Goal: Check status: Check status

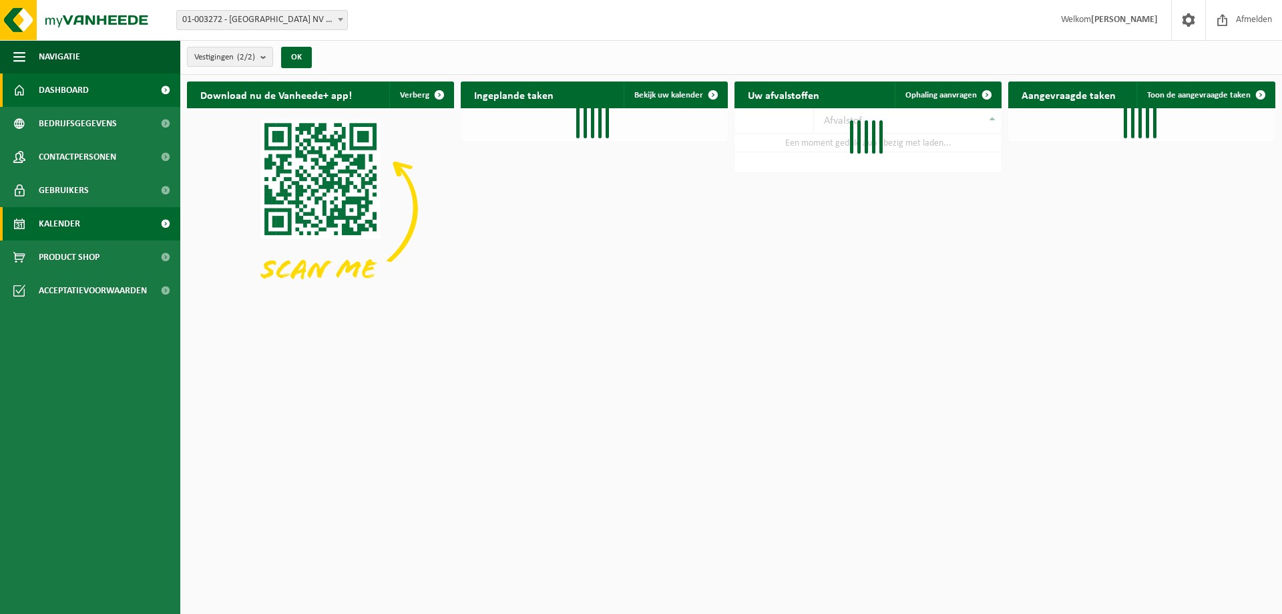
click at [75, 224] on span "Kalender" at bounding box center [59, 223] width 41 height 33
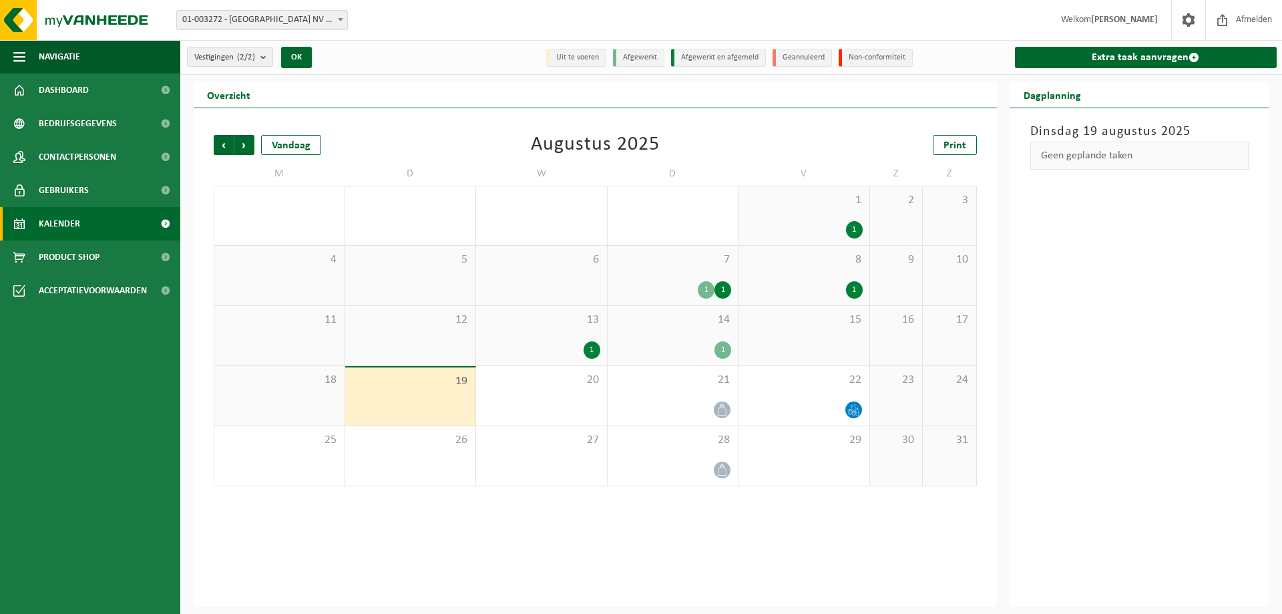
click at [655, 329] on div "14 1" at bounding box center [673, 335] width 131 height 59
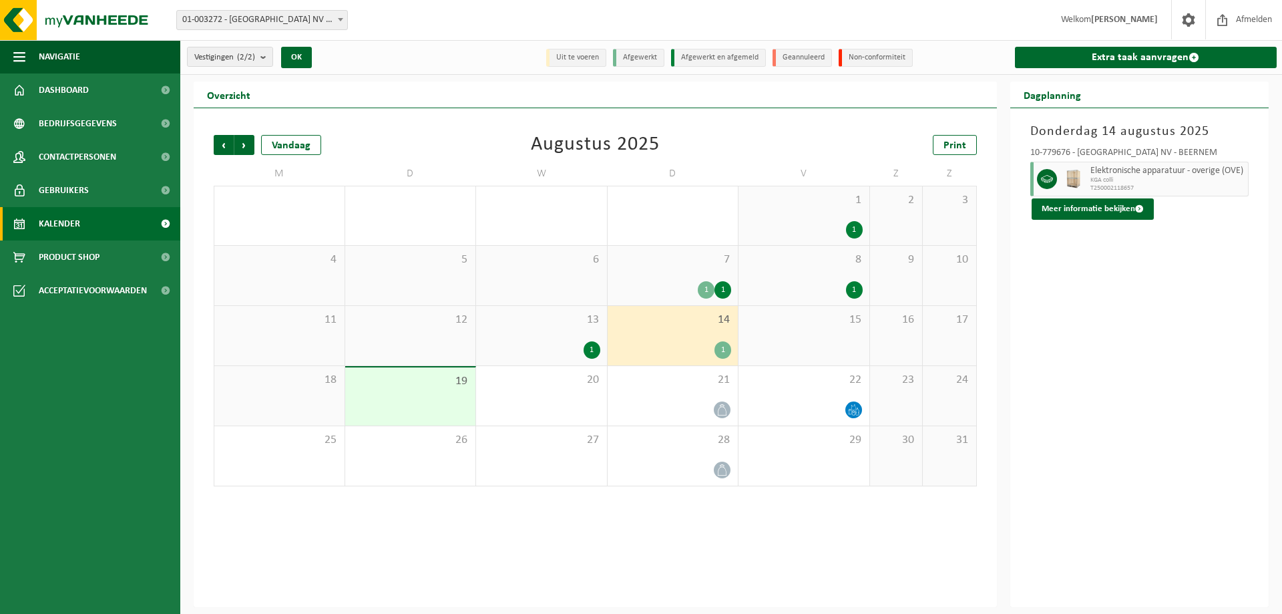
click at [673, 335] on div "14 1" at bounding box center [673, 335] width 131 height 59
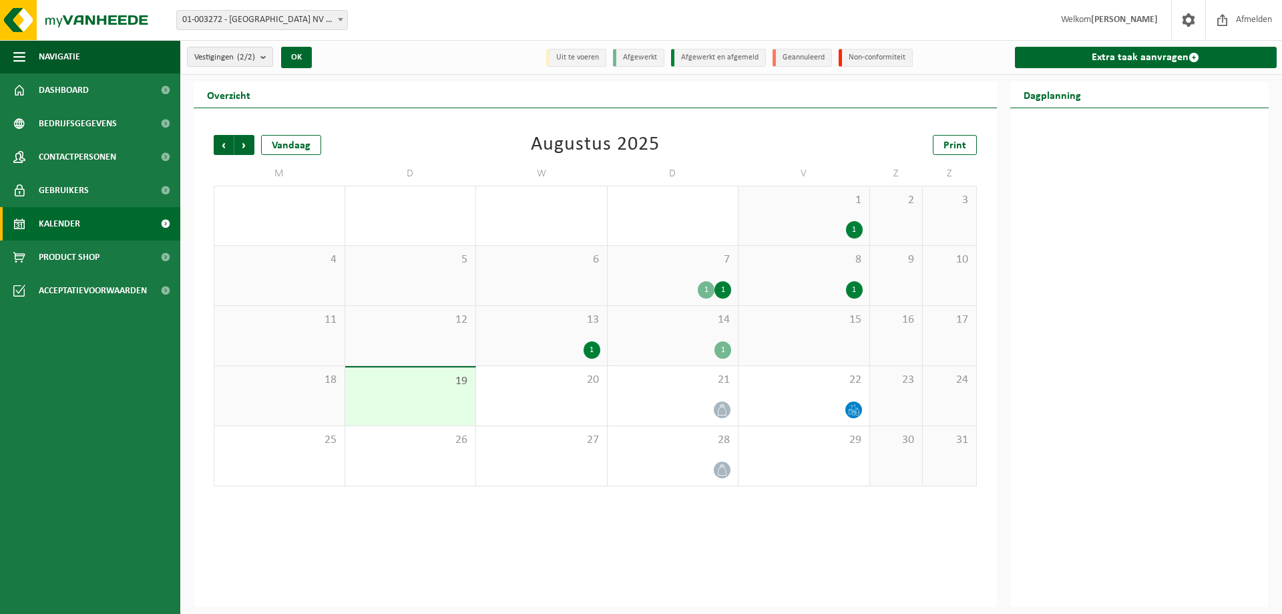
click at [532, 328] on div "13 1" at bounding box center [541, 335] width 131 height 59
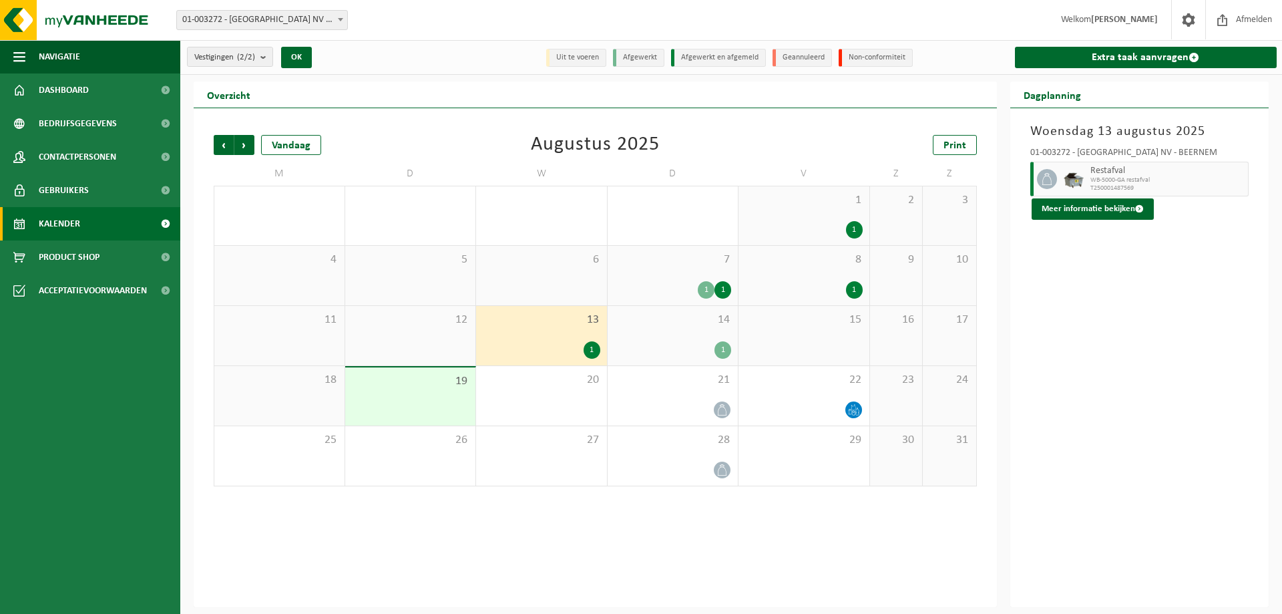
click at [848, 263] on span "8" at bounding box center [804, 259] width 118 height 15
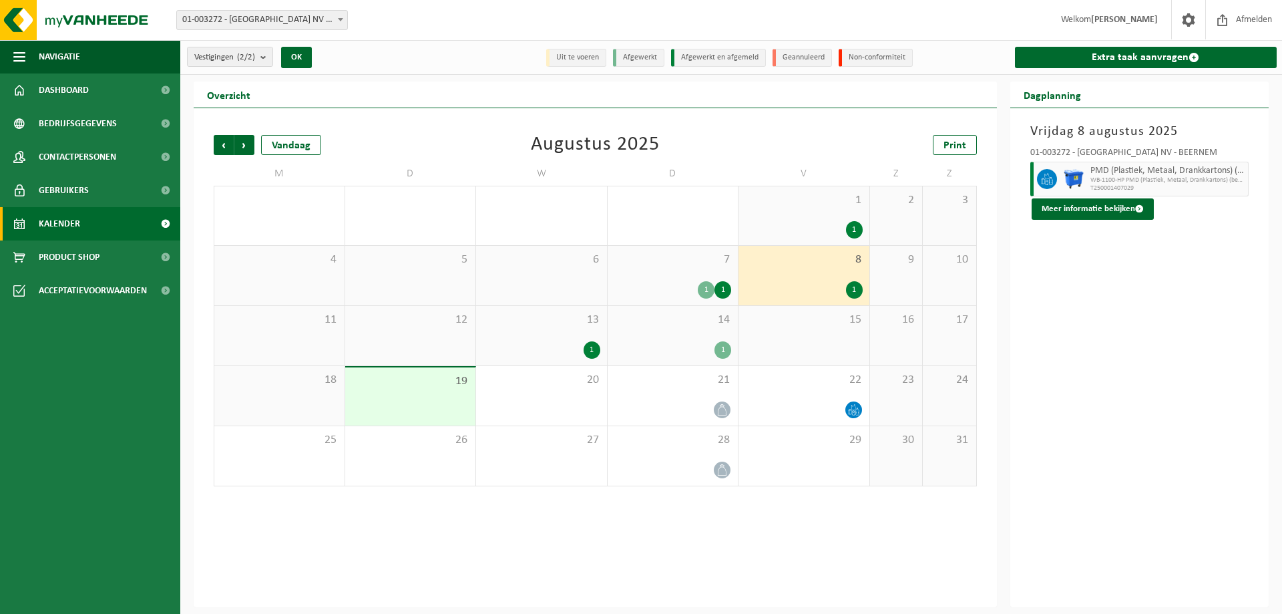
click at [684, 279] on div "7 1 1" at bounding box center [673, 275] width 131 height 59
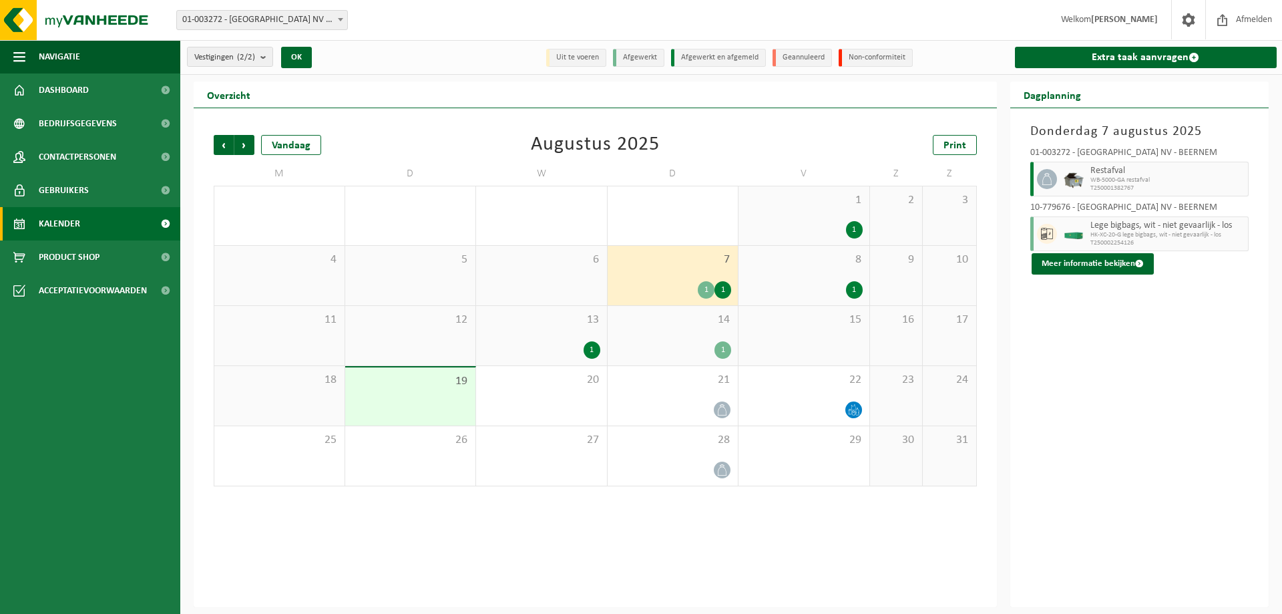
click at [769, 229] on div "1" at bounding box center [804, 229] width 118 height 17
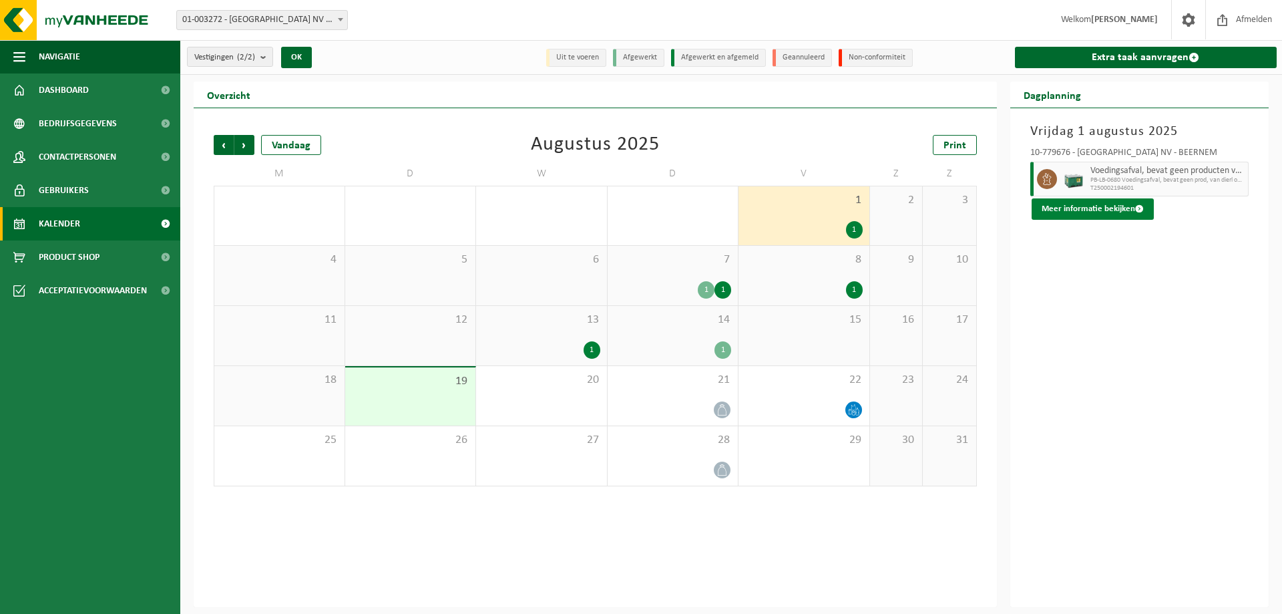
click at [1081, 203] on button "Meer informatie bekijken" at bounding box center [1093, 208] width 122 height 21
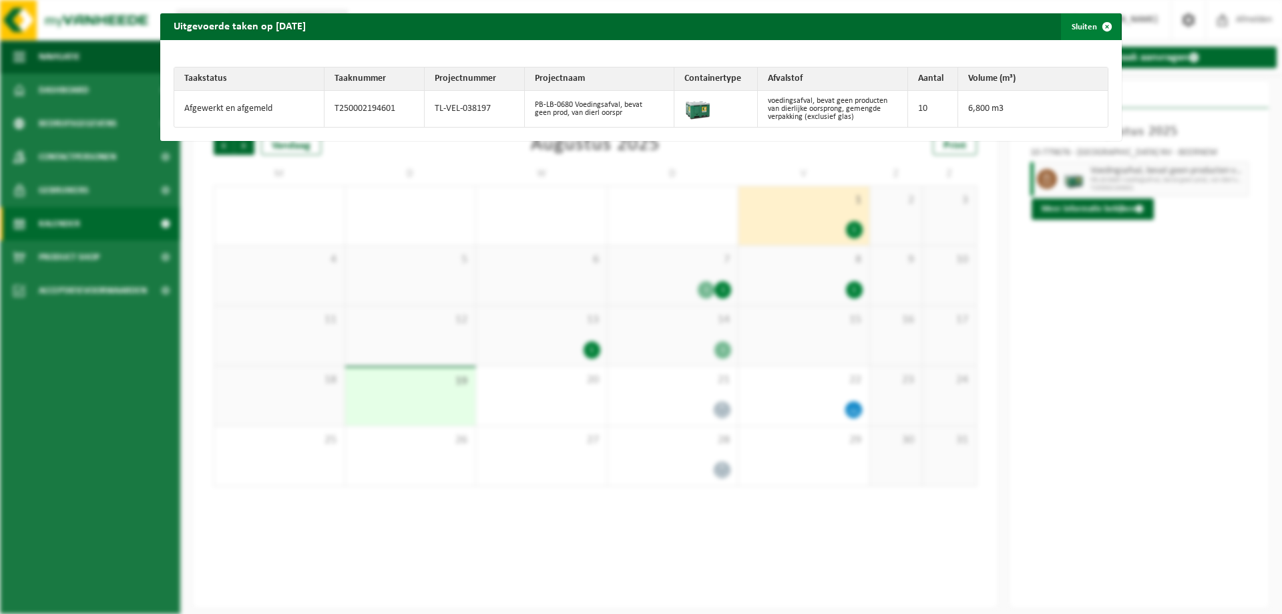
click at [1074, 27] on button "Sluiten" at bounding box center [1090, 26] width 59 height 27
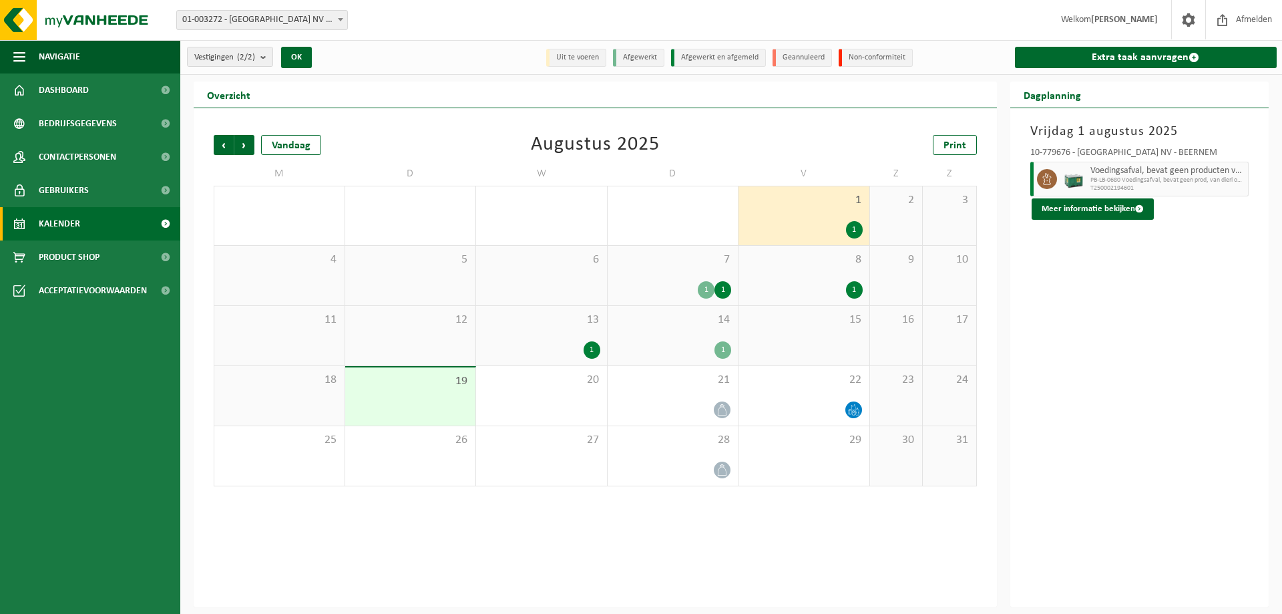
drag, startPoint x: 429, startPoint y: 82, endPoint x: 485, endPoint y: 81, distance: 55.4
click at [435, 81] on div "Overzicht" at bounding box center [595, 94] width 803 height 27
click at [932, 93] on div "Overzicht" at bounding box center [595, 94] width 803 height 27
click at [447, 86] on div "Overzicht" at bounding box center [595, 94] width 803 height 27
click at [685, 297] on div "1 1" at bounding box center [673, 289] width 118 height 17
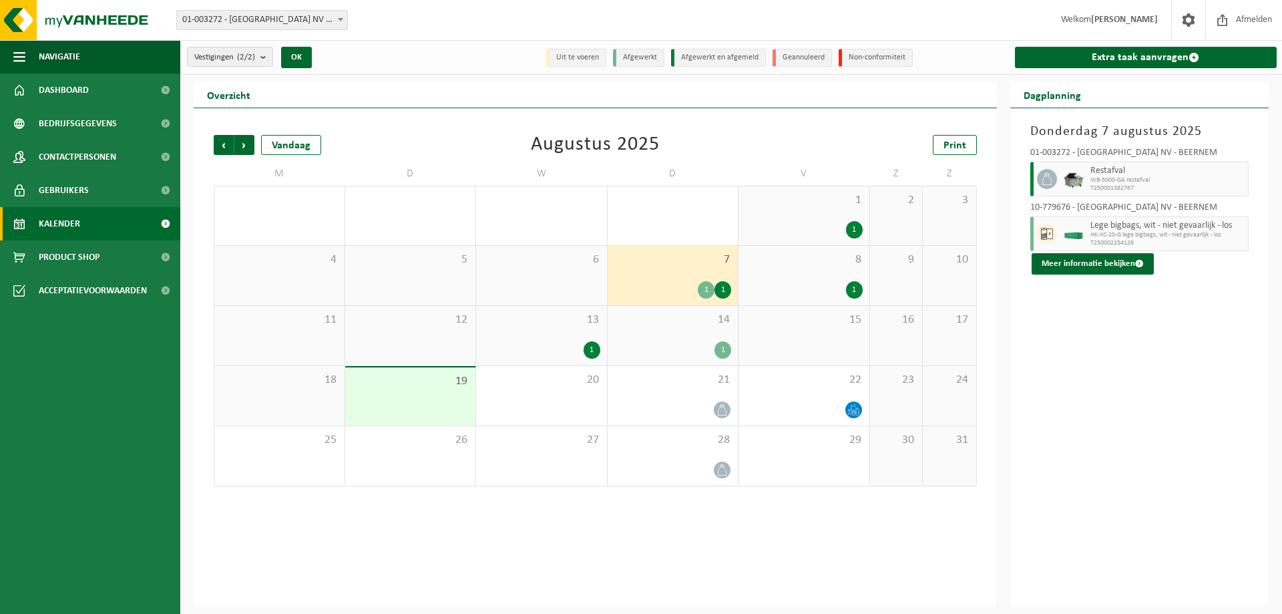
click at [810, 274] on div "8 1" at bounding box center [803, 275] width 131 height 59
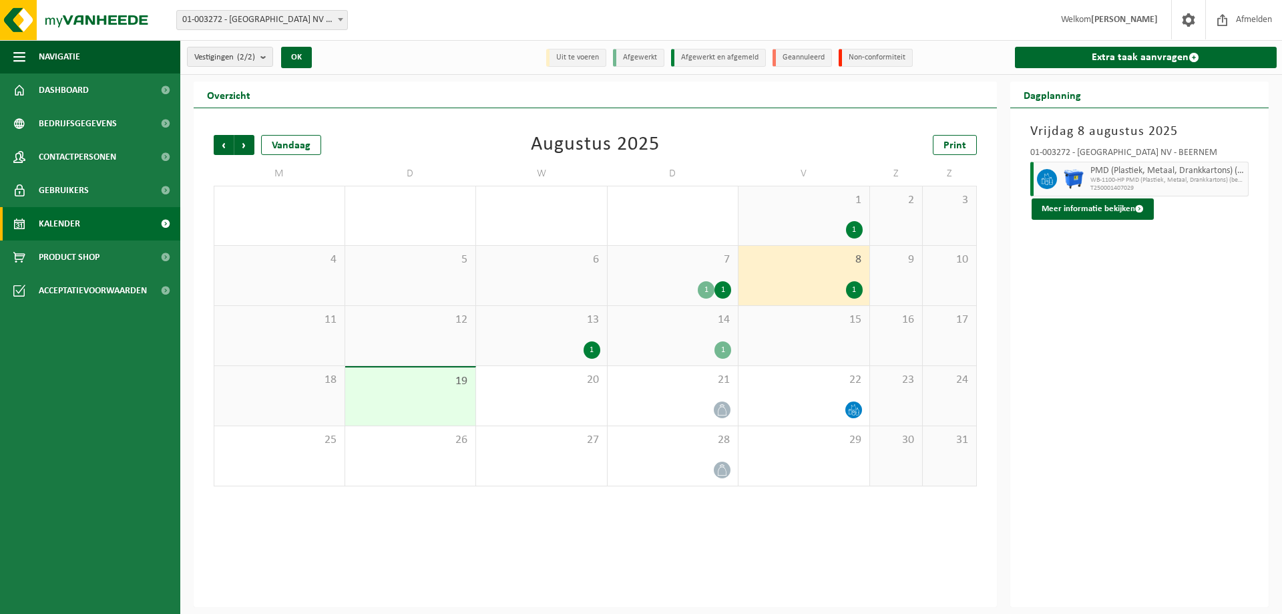
click at [496, 339] on div "13 1" at bounding box center [541, 335] width 131 height 59
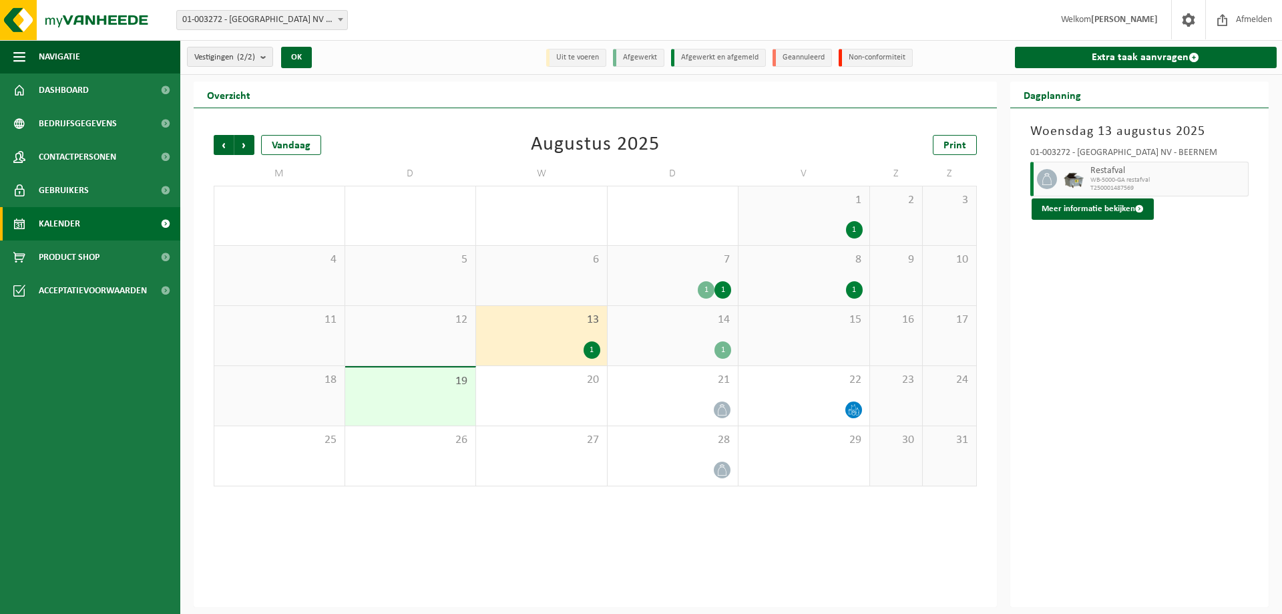
click at [660, 334] on div "14 1" at bounding box center [673, 335] width 131 height 59
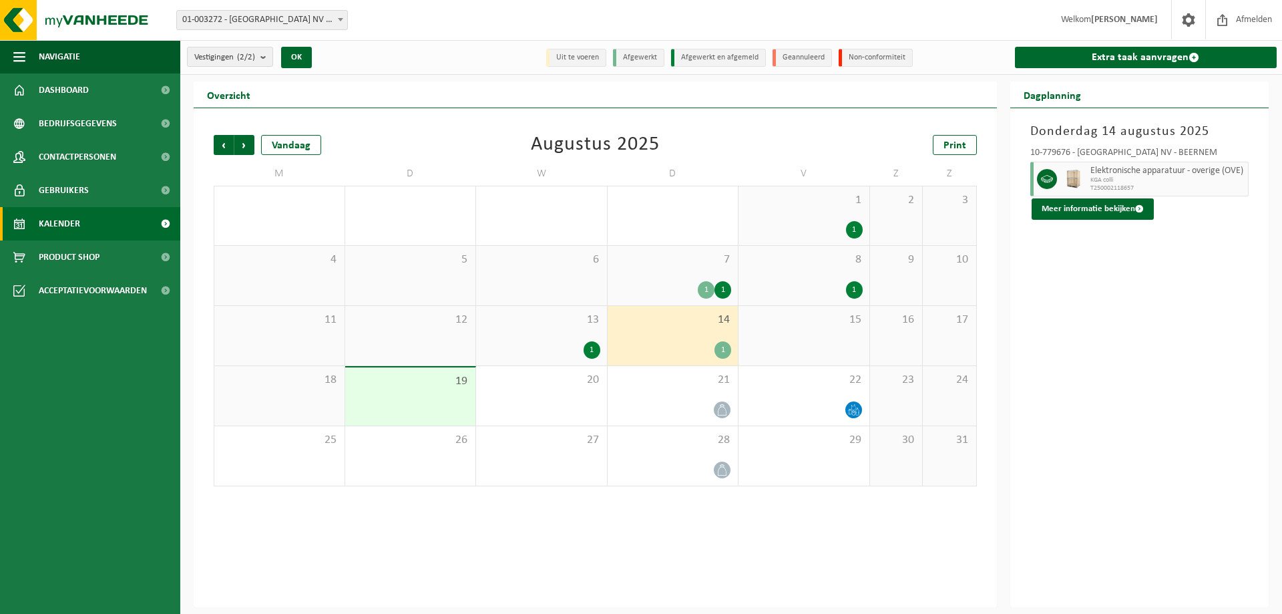
click at [560, 335] on div "13 1" at bounding box center [541, 335] width 131 height 59
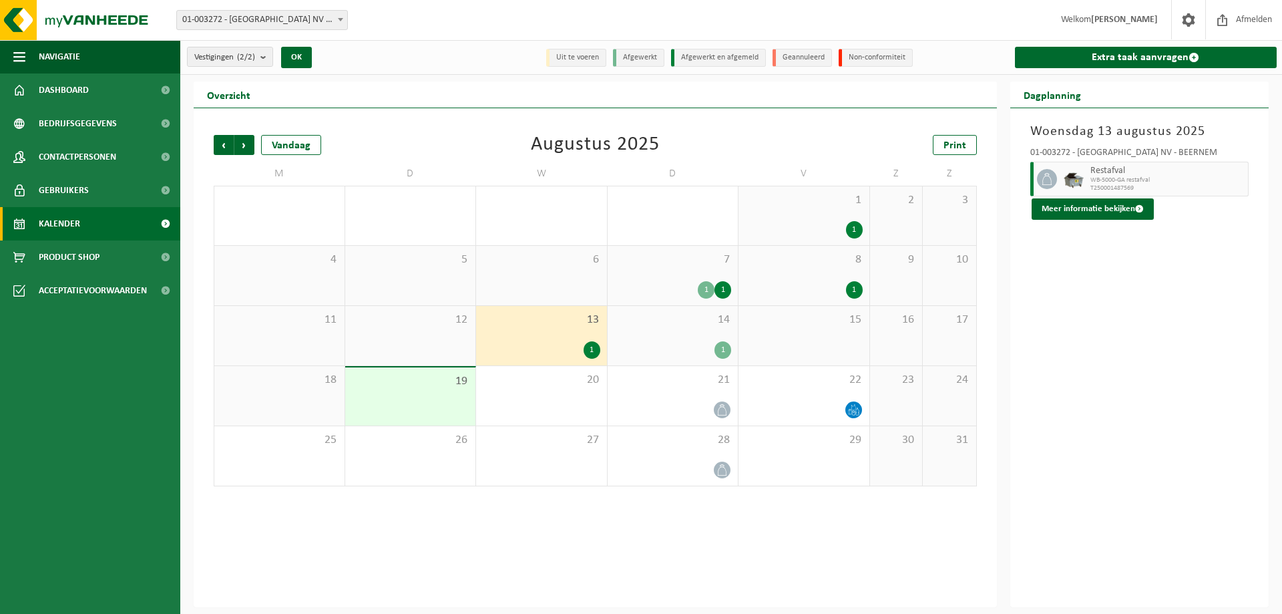
click at [641, 322] on span "14" at bounding box center [673, 319] width 118 height 15
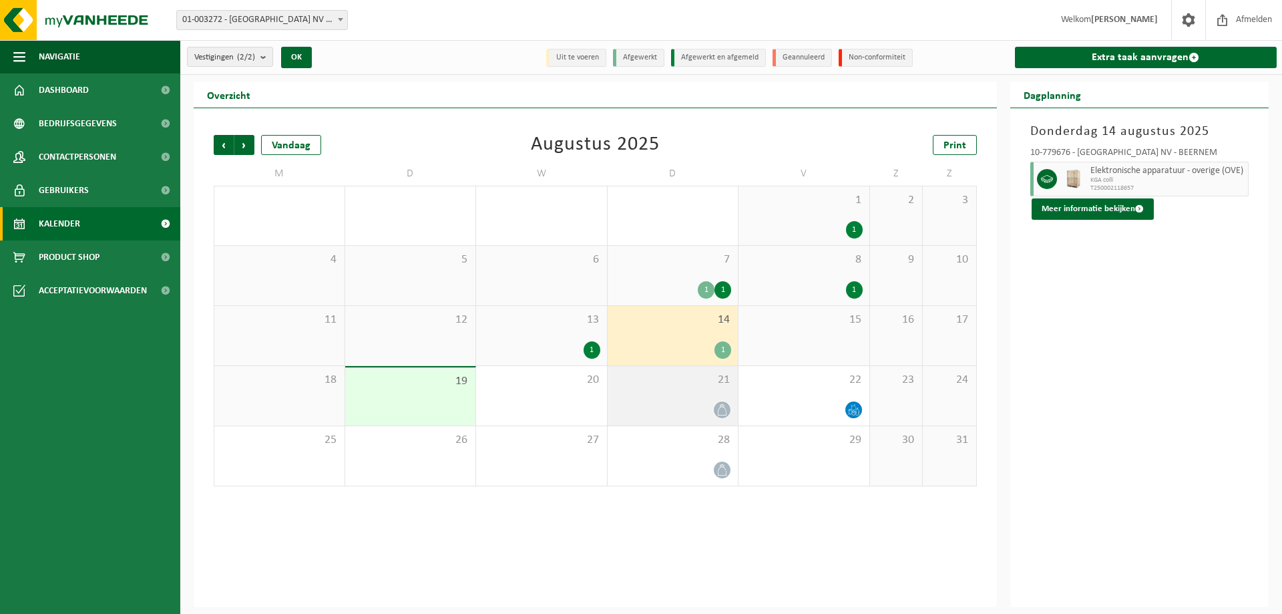
click at [692, 397] on div "21" at bounding box center [673, 395] width 131 height 59
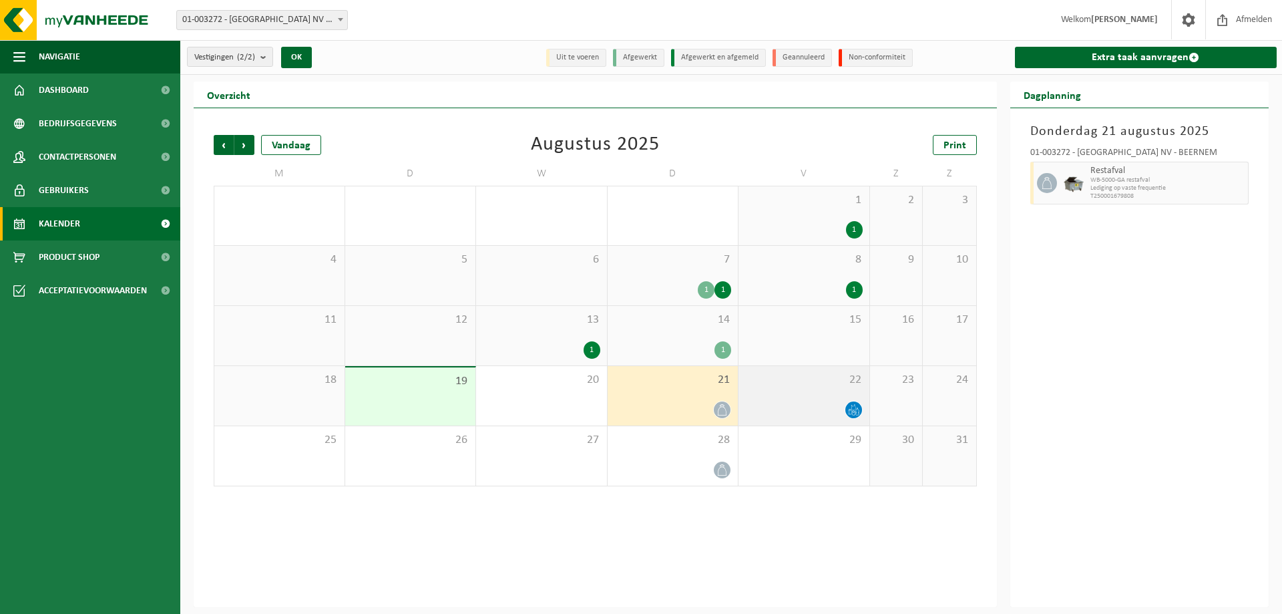
click at [775, 389] on div "22" at bounding box center [803, 395] width 131 height 59
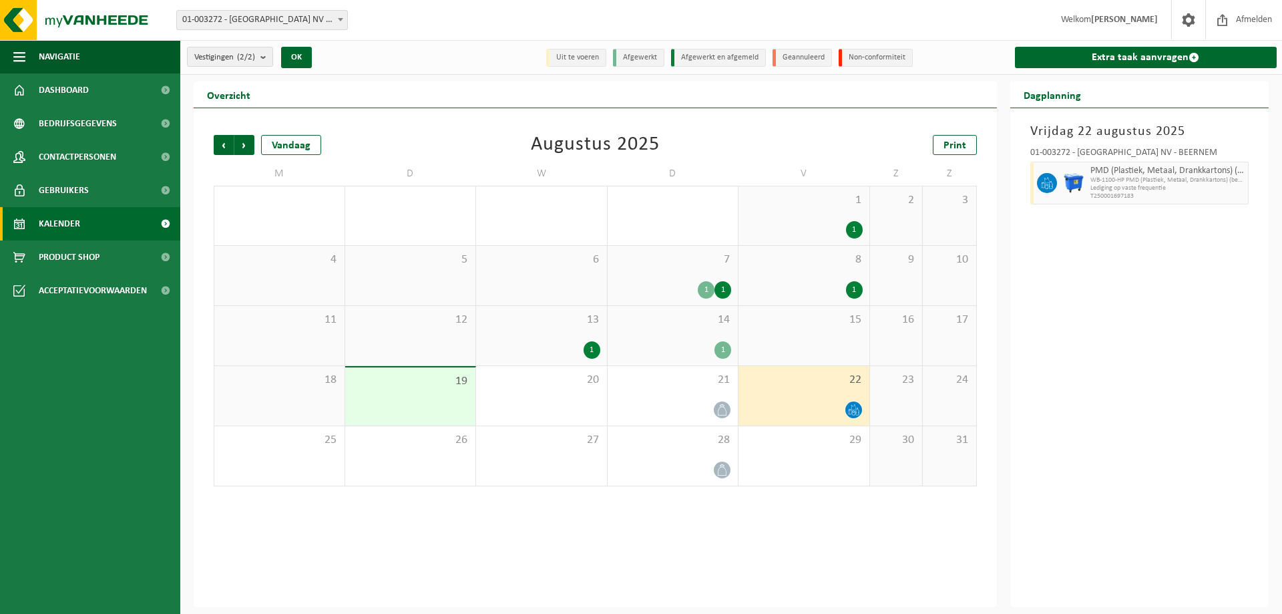
click at [684, 325] on span "14" at bounding box center [673, 319] width 118 height 15
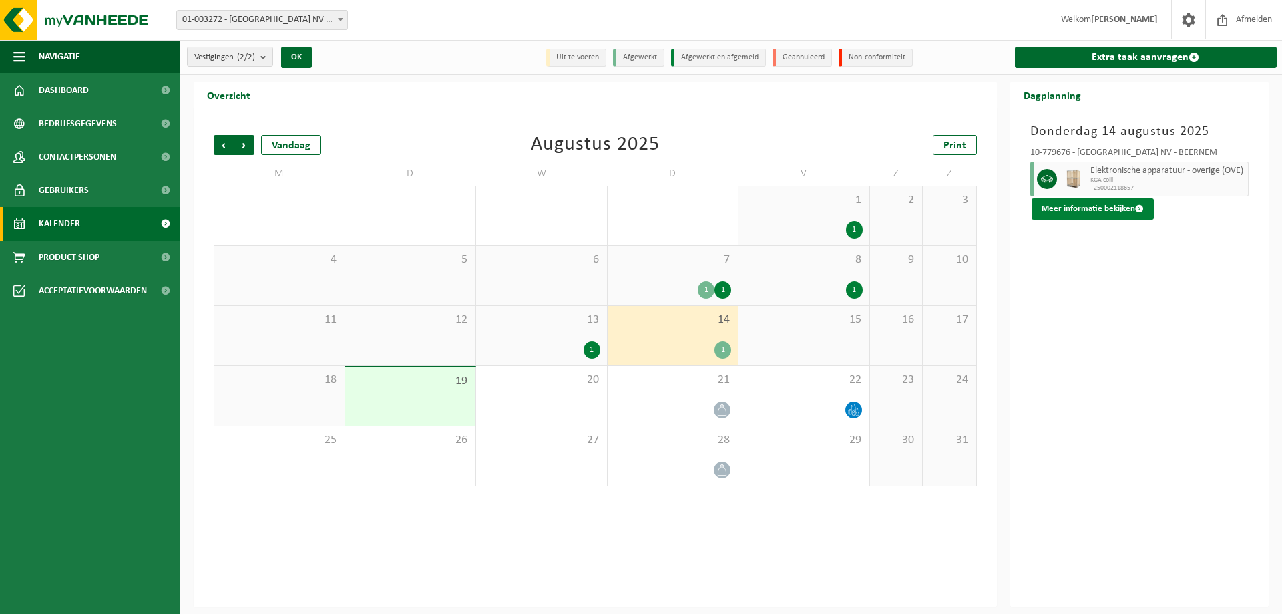
click at [1091, 217] on button "Meer informatie bekijken" at bounding box center [1093, 208] width 122 height 21
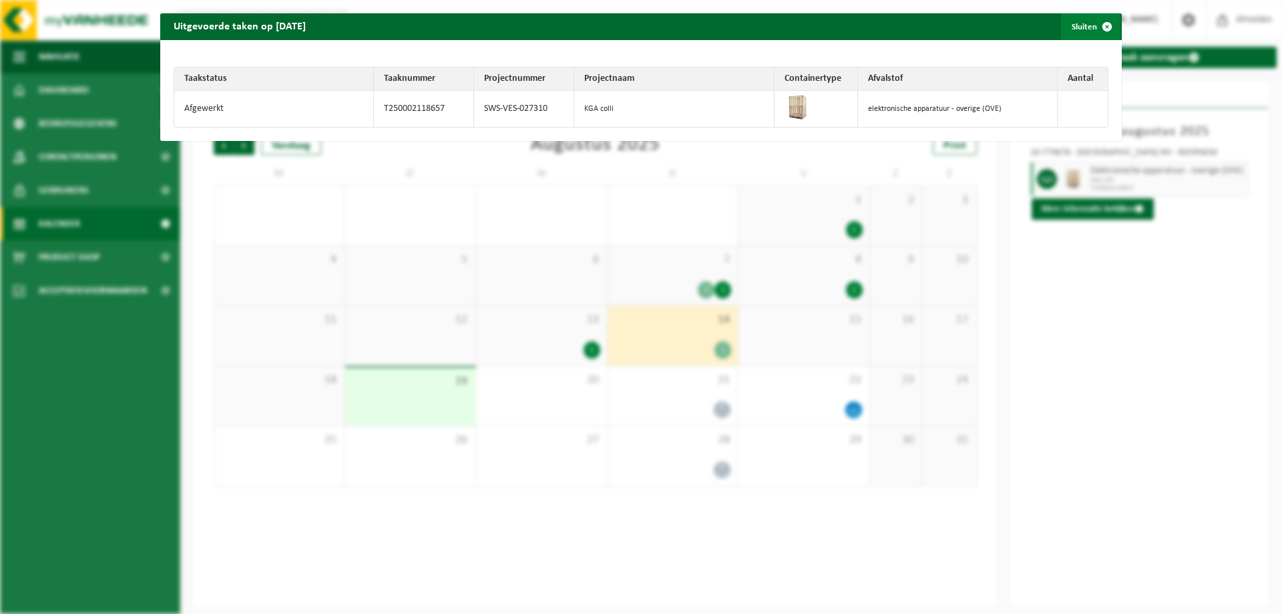
click at [1097, 28] on span "button" at bounding box center [1107, 26] width 27 height 27
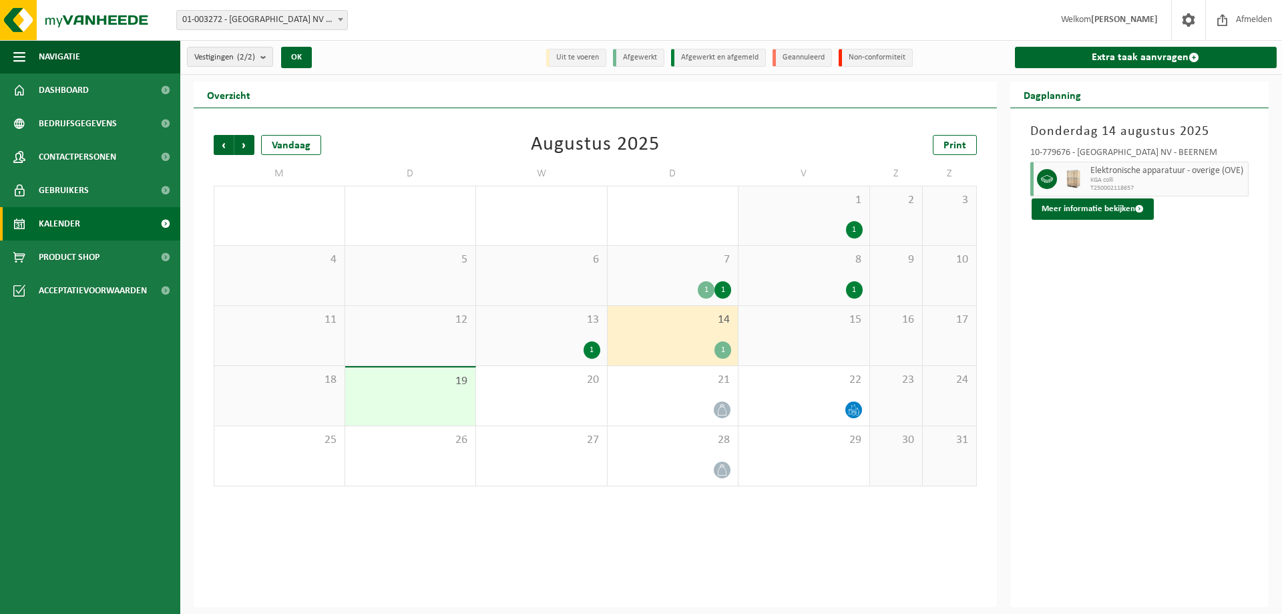
click at [449, 130] on div "Vorige Volgende Vandaag [DATE] Print M D W D V Z Z 28 29 30 31 1 1 1 2 3 4 5 6 …" at bounding box center [595, 311] width 776 height 378
click at [224, 152] on span "Vorige" at bounding box center [224, 145] width 20 height 20
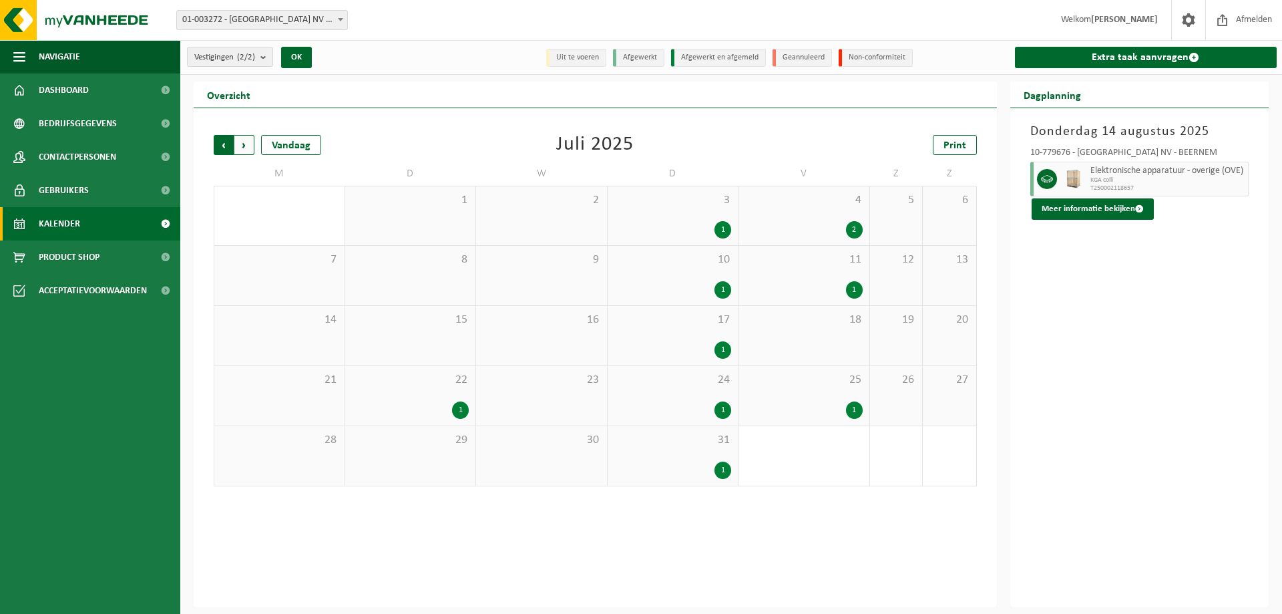
click at [240, 142] on span "Volgende" at bounding box center [244, 145] width 20 height 20
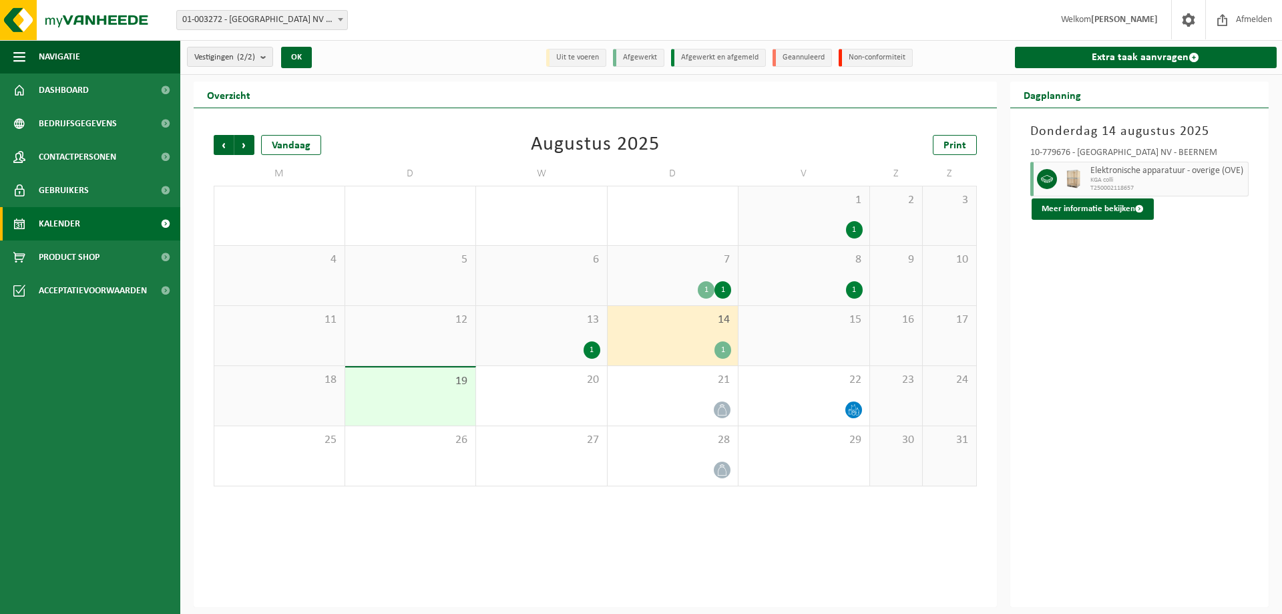
click at [527, 359] on div "13 1" at bounding box center [541, 335] width 131 height 59
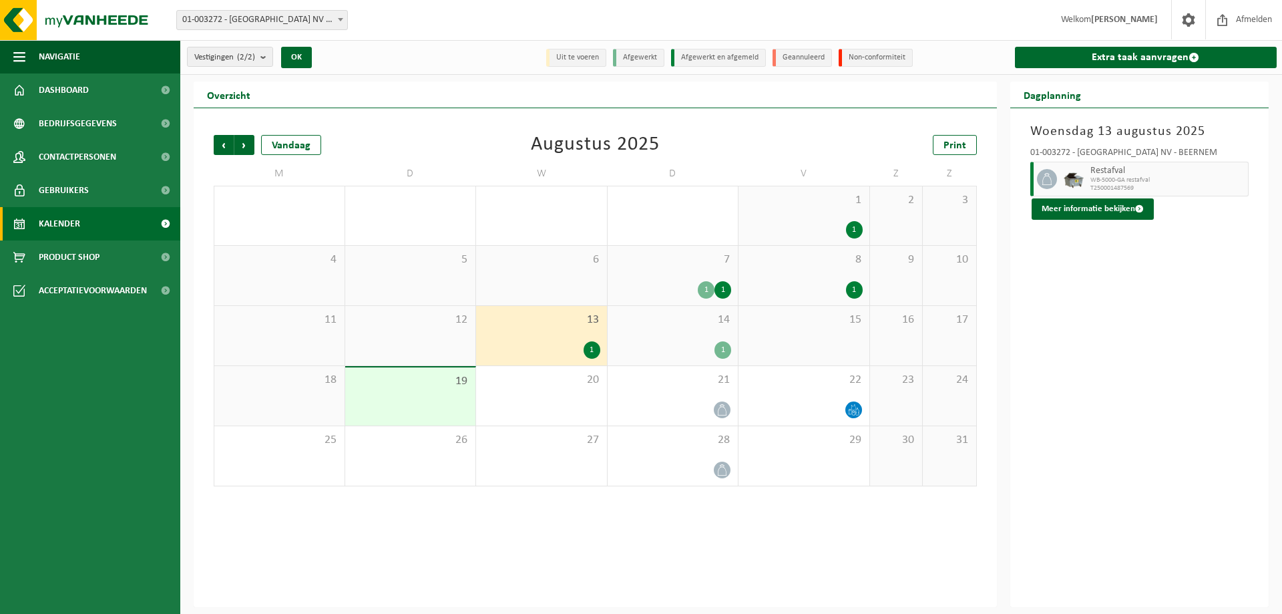
click at [685, 328] on div "14 1" at bounding box center [673, 335] width 131 height 59
